Goal: Task Accomplishment & Management: Manage account settings

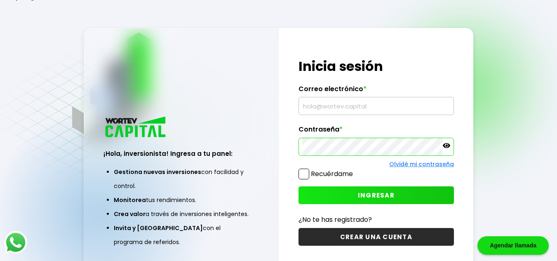
click at [340, 191] on button "INGRESAR" at bounding box center [376, 195] width 155 height 18
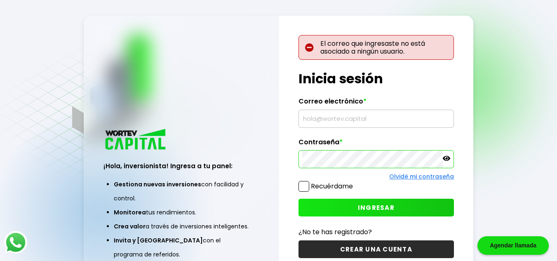
click at [448, 159] on icon at bounding box center [446, 158] width 7 height 5
click at [353, 122] on div "El correo que ingresaste no está asociado a ningún usuario. ¡Hola, inversionist…" at bounding box center [376, 152] width 195 height 273
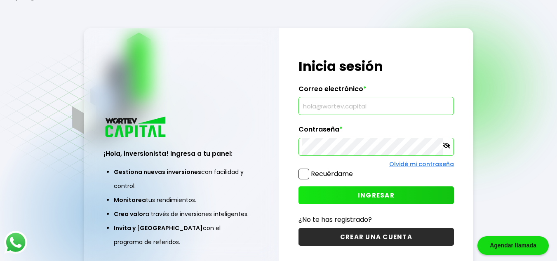
click at [346, 111] on input "text" at bounding box center [376, 105] width 148 height 17
type input "[EMAIL_ADDRESS][DOMAIN_NAME]"
click at [358, 199] on span "INGRESAR" at bounding box center [376, 195] width 37 height 9
